Goal: Navigation & Orientation: Find specific page/section

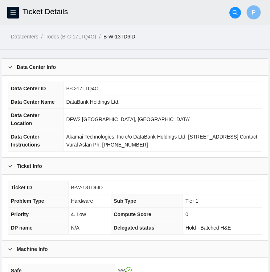
scroll to position [242, 0]
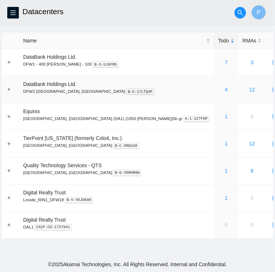
click at [218, 92] on div "4" at bounding box center [226, 90] width 16 height 8
